Goal: Task Accomplishment & Management: Manage account settings

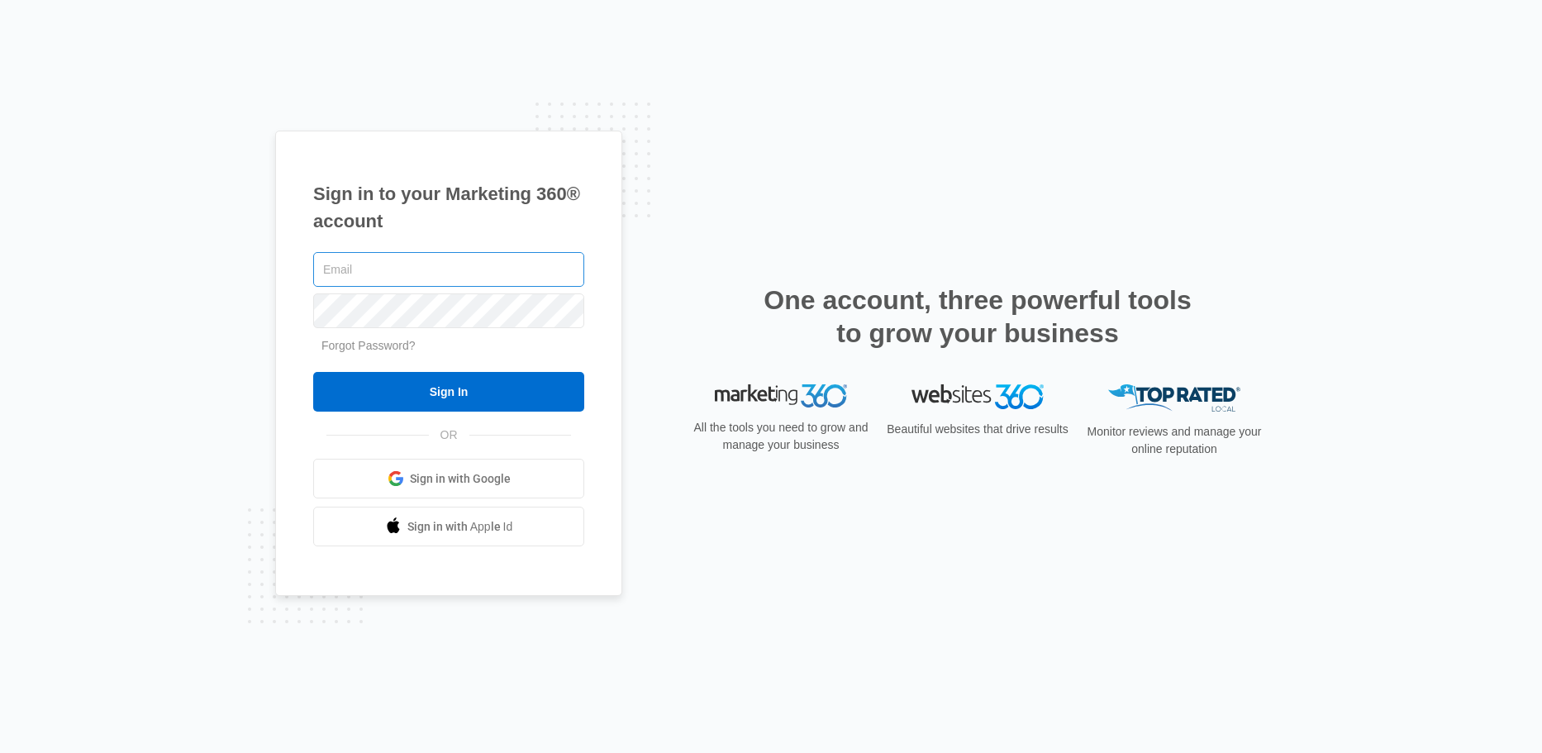
click at [477, 270] on input "text" at bounding box center [448, 269] width 271 height 35
type input "[EMAIL_ADDRESS][DOMAIN_NAME]"
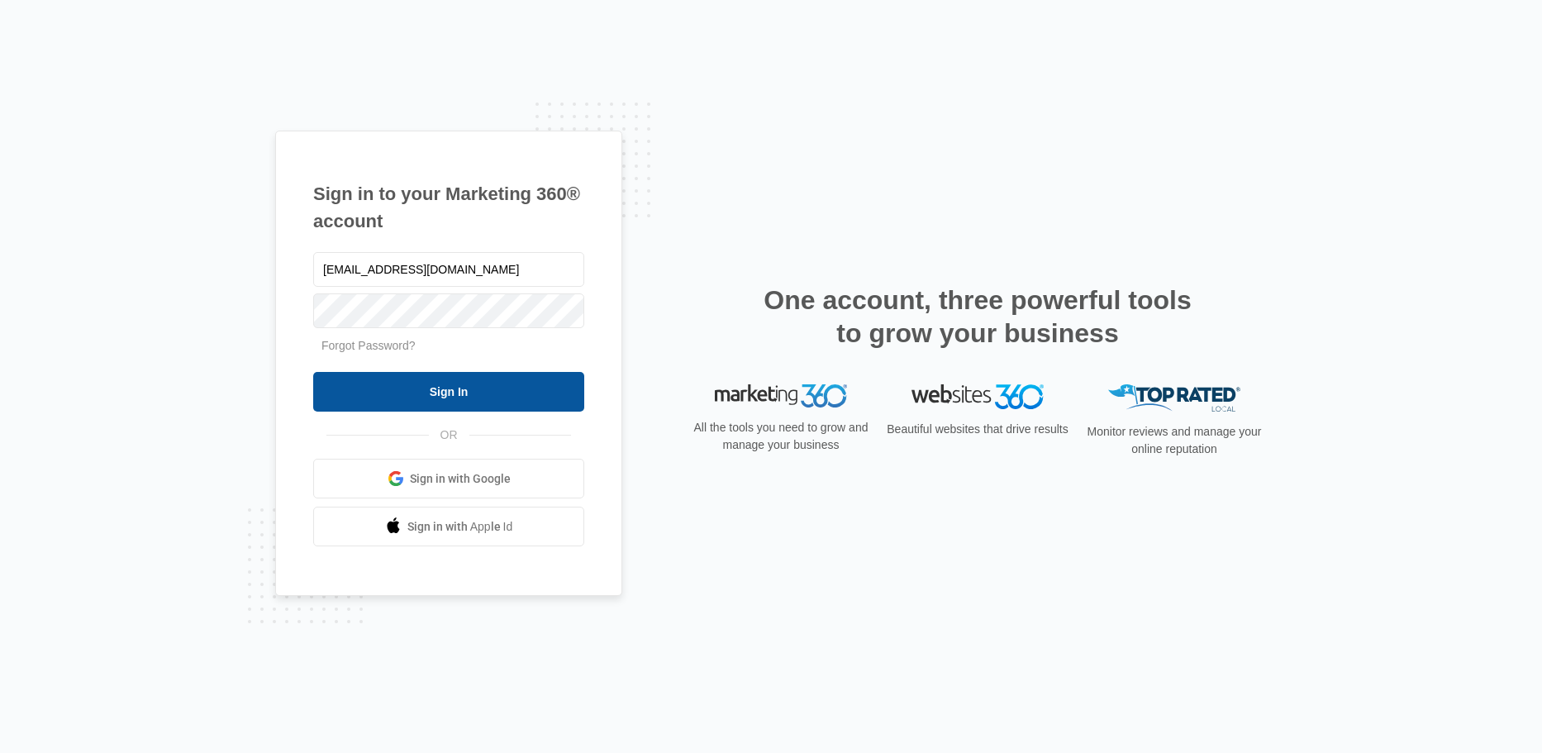
click at [497, 387] on input "Sign In" at bounding box center [448, 392] width 271 height 40
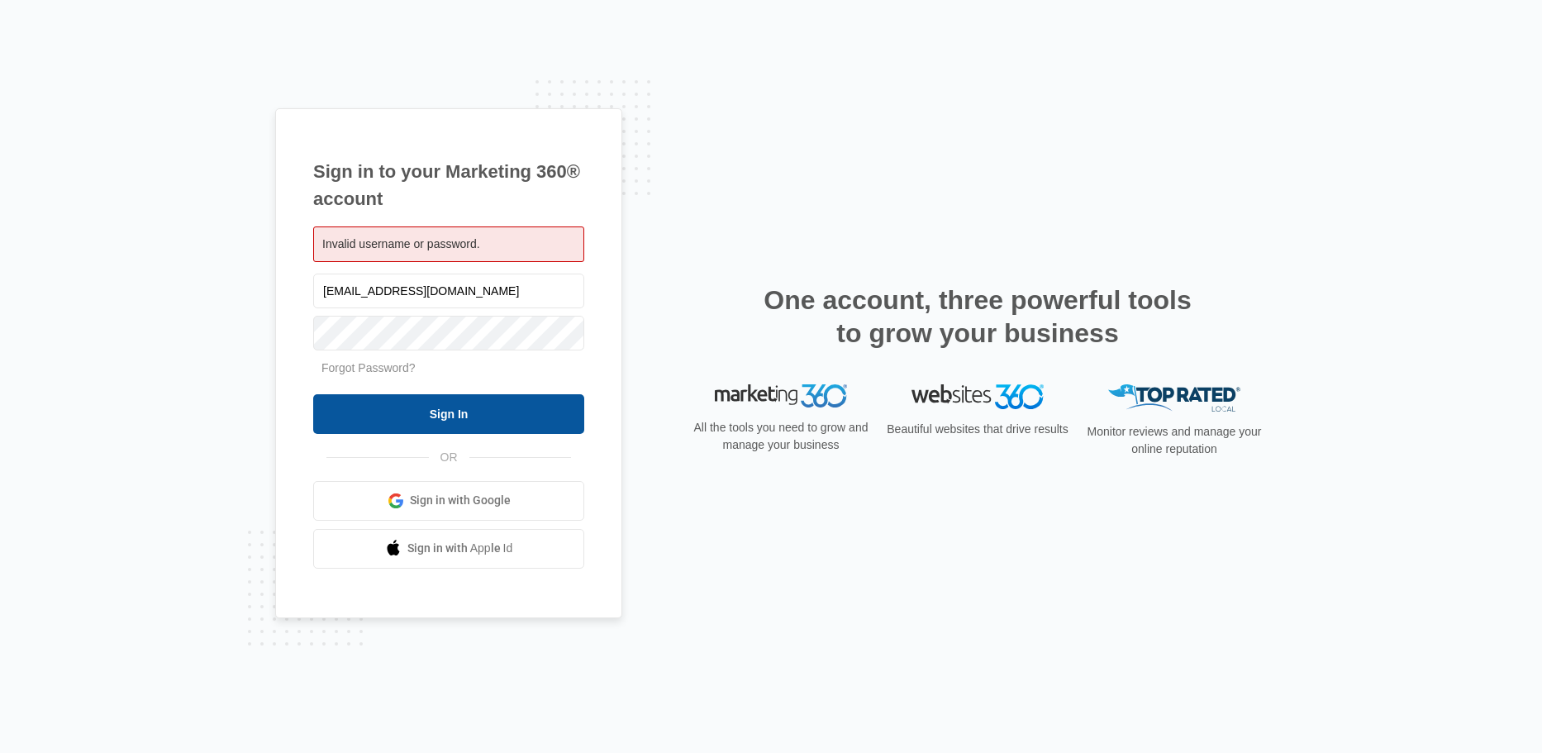
click at [501, 411] on input "Sign In" at bounding box center [448, 414] width 271 height 40
click at [550, 410] on input "Sign In" at bounding box center [448, 414] width 271 height 40
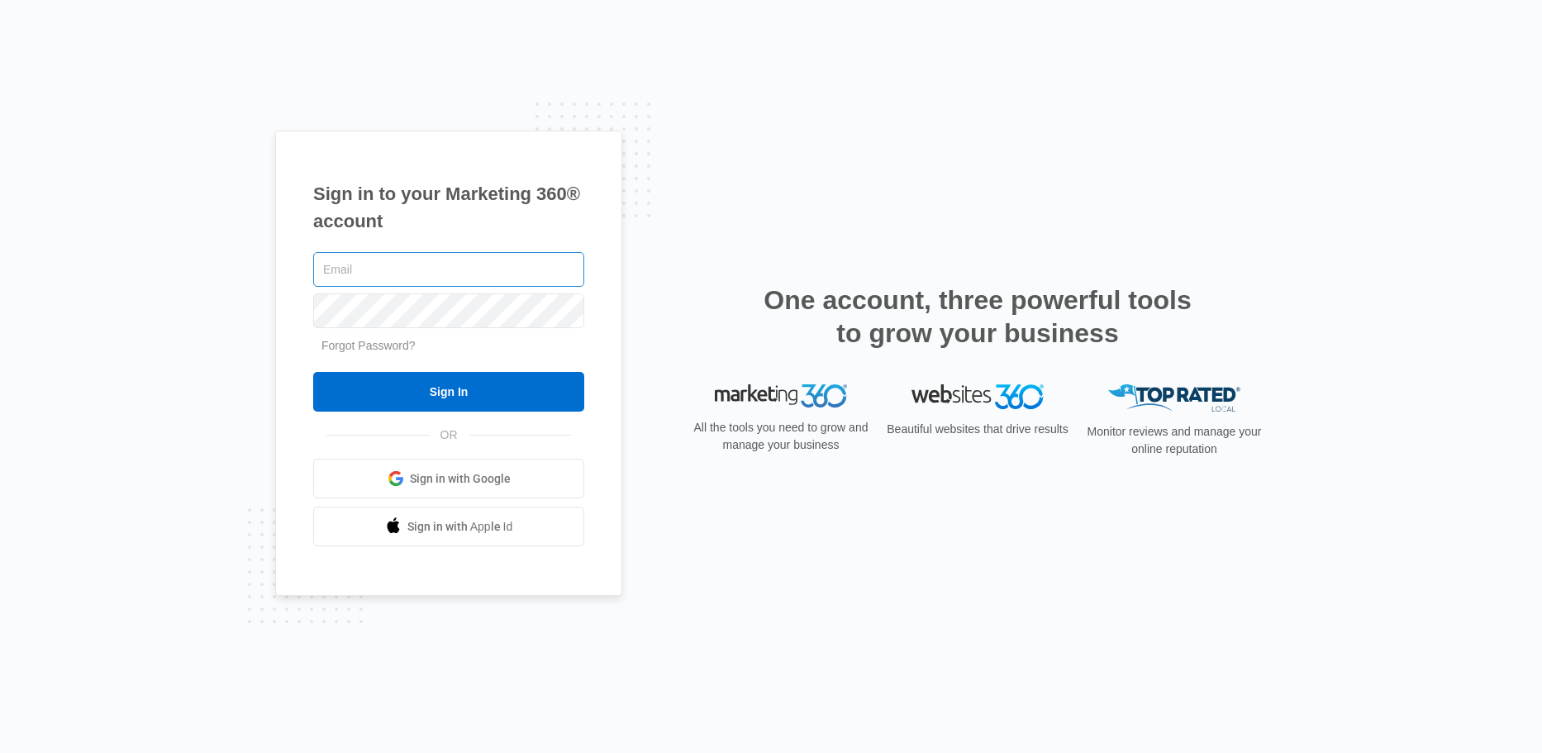
click at [396, 273] on input "text" at bounding box center [448, 269] width 271 height 35
drag, startPoint x: 446, startPoint y: 266, endPoint x: 426, endPoint y: 264, distance: 19.9
click at [426, 264] on input "sold@BENTAVONEs$" at bounding box center [448, 269] width 271 height 35
type input "[EMAIL_ADDRESS][DOMAIN_NAME]"
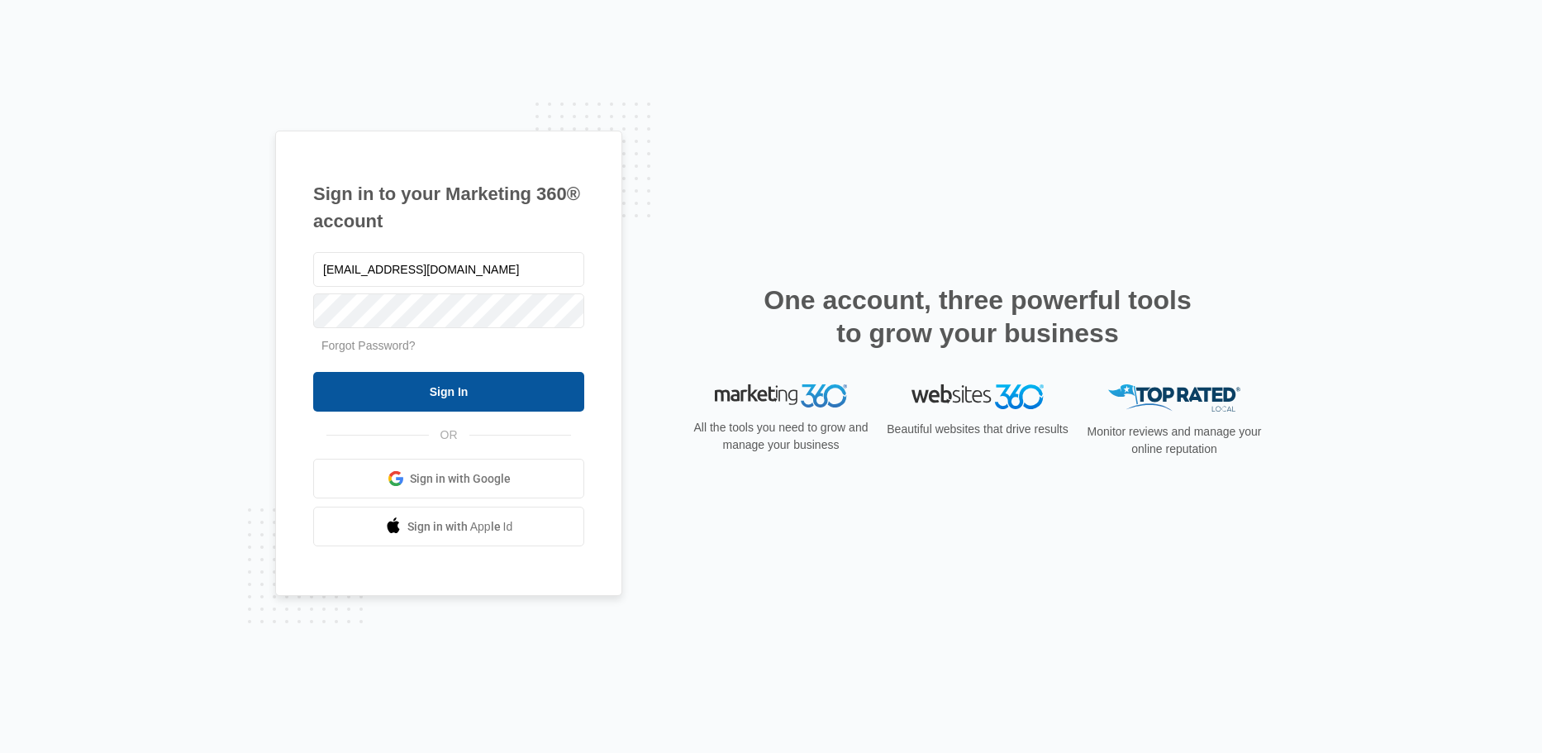
click at [475, 383] on input "Sign In" at bounding box center [448, 392] width 271 height 40
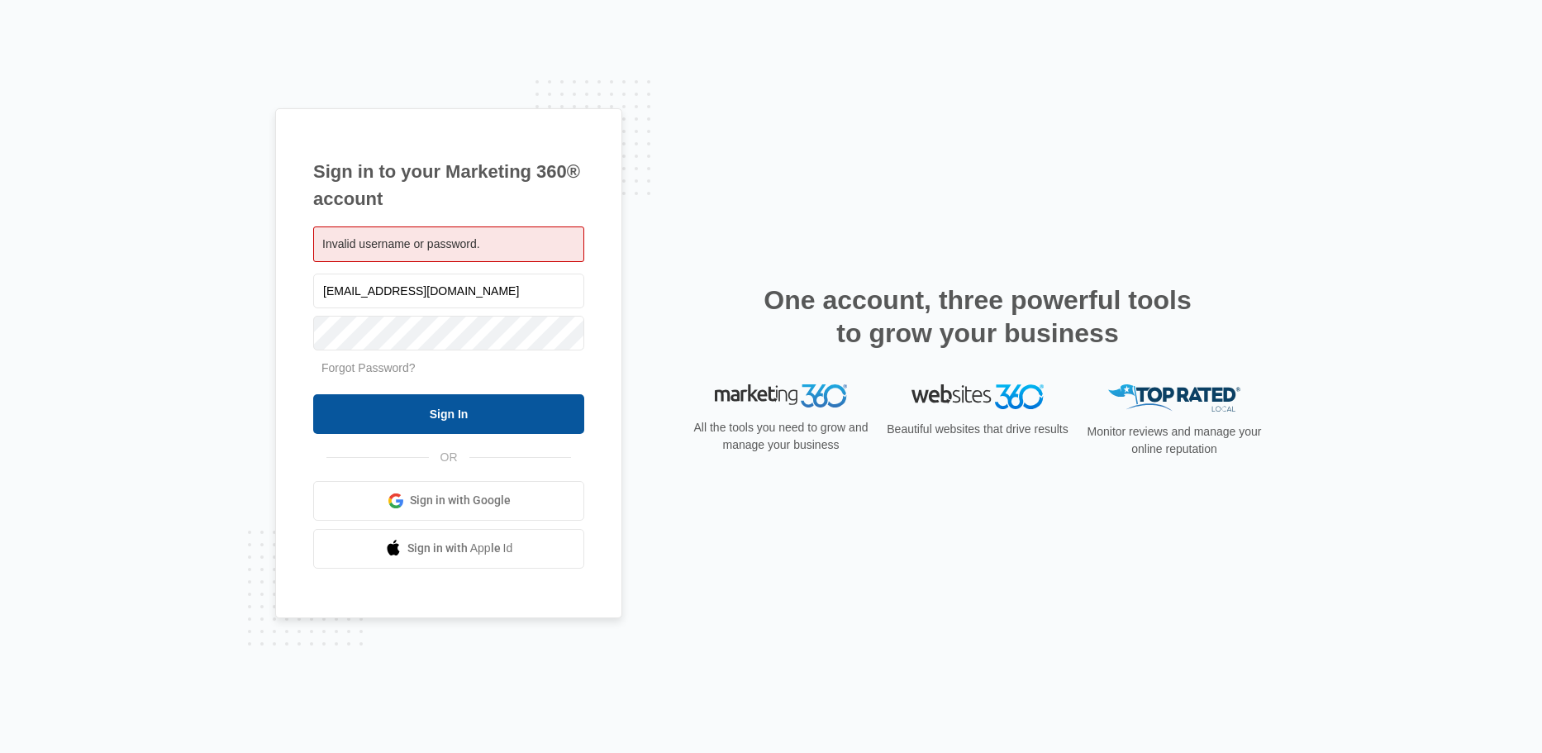
click at [483, 403] on input "Sign In" at bounding box center [448, 414] width 271 height 40
